Goal: Task Accomplishment & Management: Complete application form

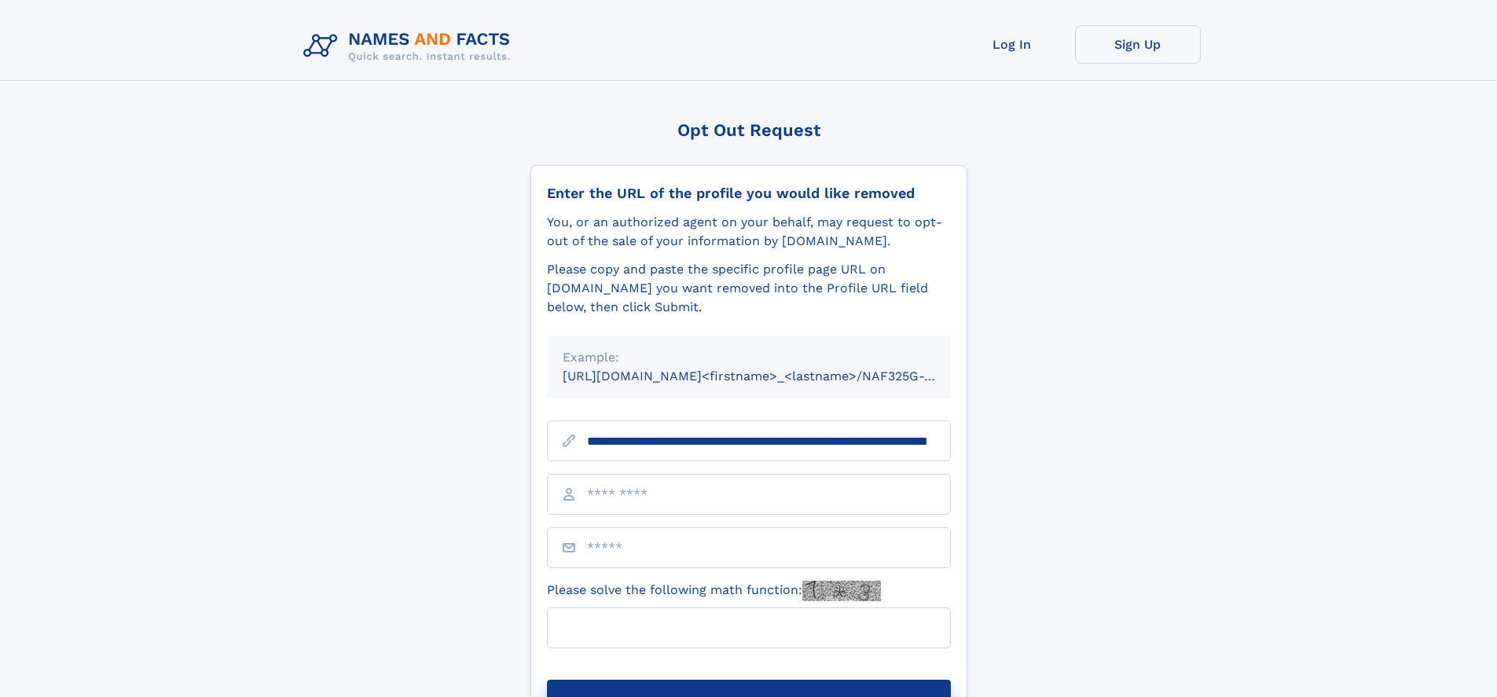
scroll to position [0, 144]
type input "**********"
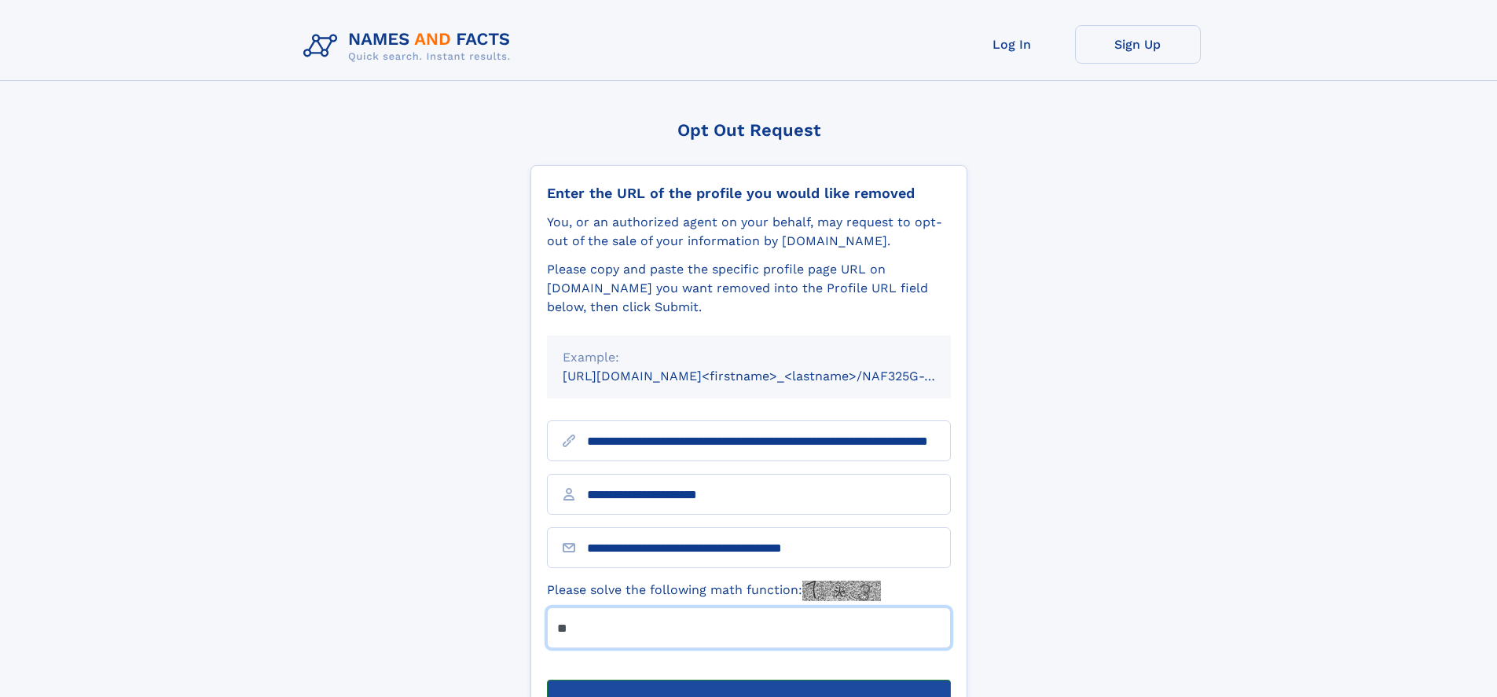
type input "**"
click at [748, 680] on button "Submit Opt Out Request" at bounding box center [749, 705] width 404 height 50
